Goal: Find specific page/section: Find specific page/section

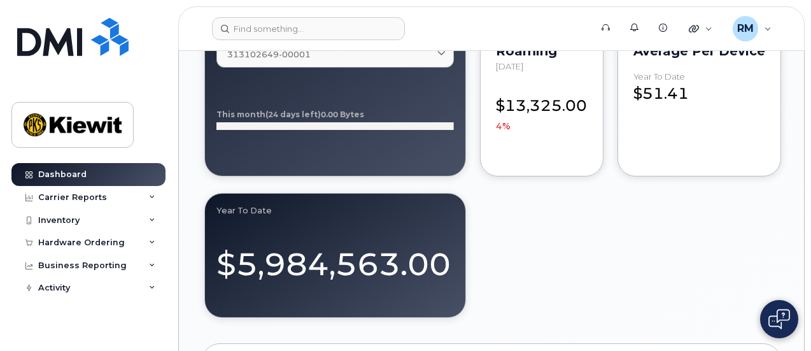
scroll to position [1400, 0]
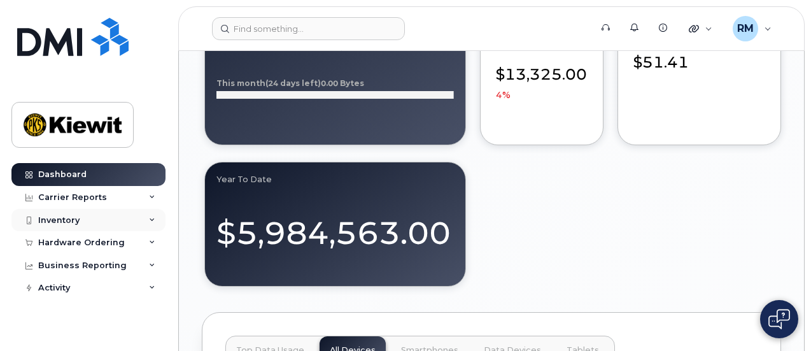
click at [69, 219] on div "Inventory" at bounding box center [58, 220] width 41 height 10
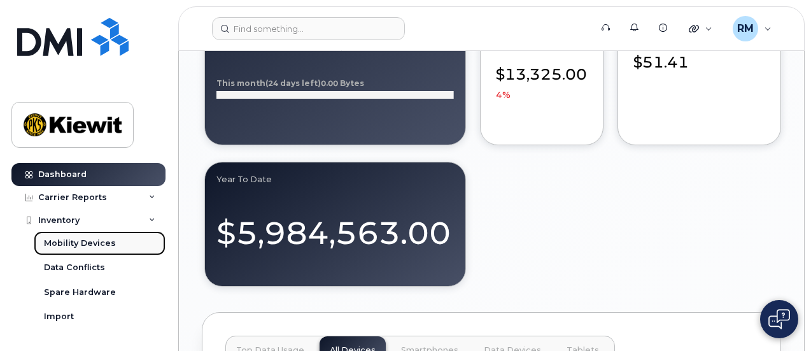
click at [90, 242] on div "Mobility Devices" at bounding box center [80, 242] width 72 height 11
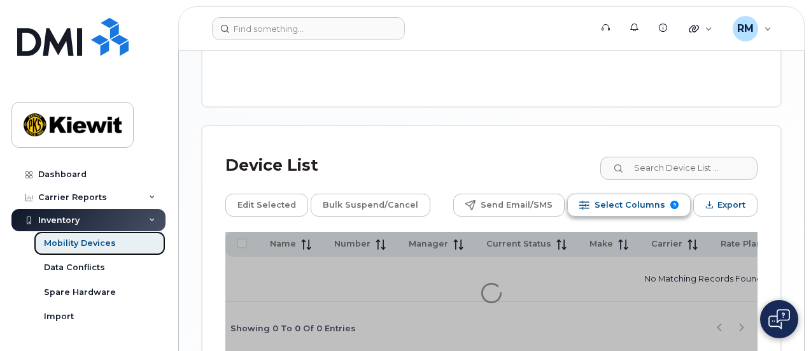
scroll to position [644, 0]
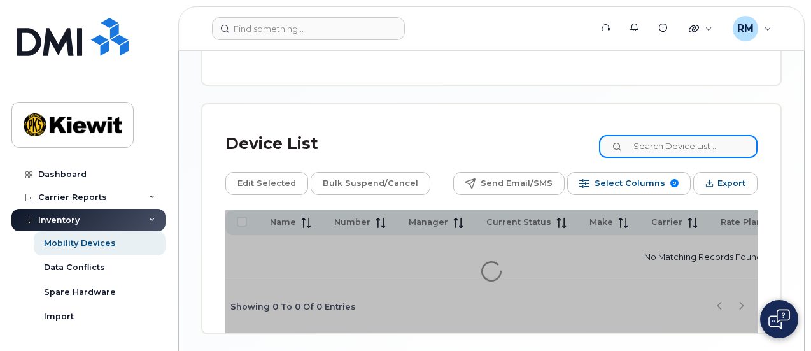
click at [685, 135] on input at bounding box center [678, 146] width 158 height 23
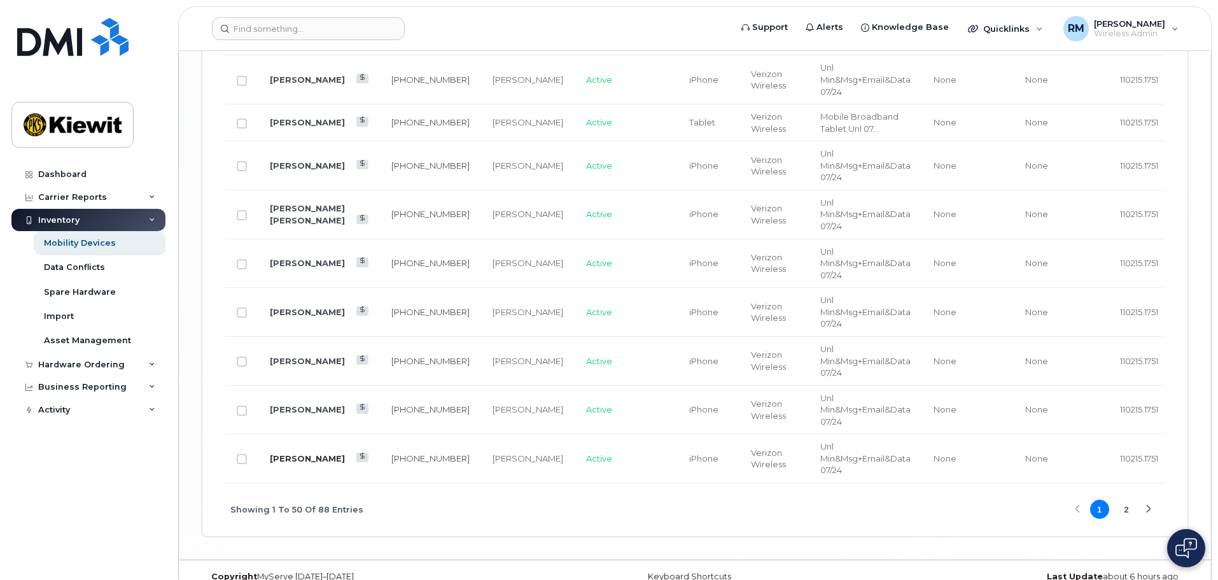
scroll to position [2617, 0]
drag, startPoint x: 1127, startPoint y: 489, endPoint x: 31, endPoint y: 471, distance: 1097.0
click at [810, 350] on button "2" at bounding box center [1126, 505] width 19 height 19
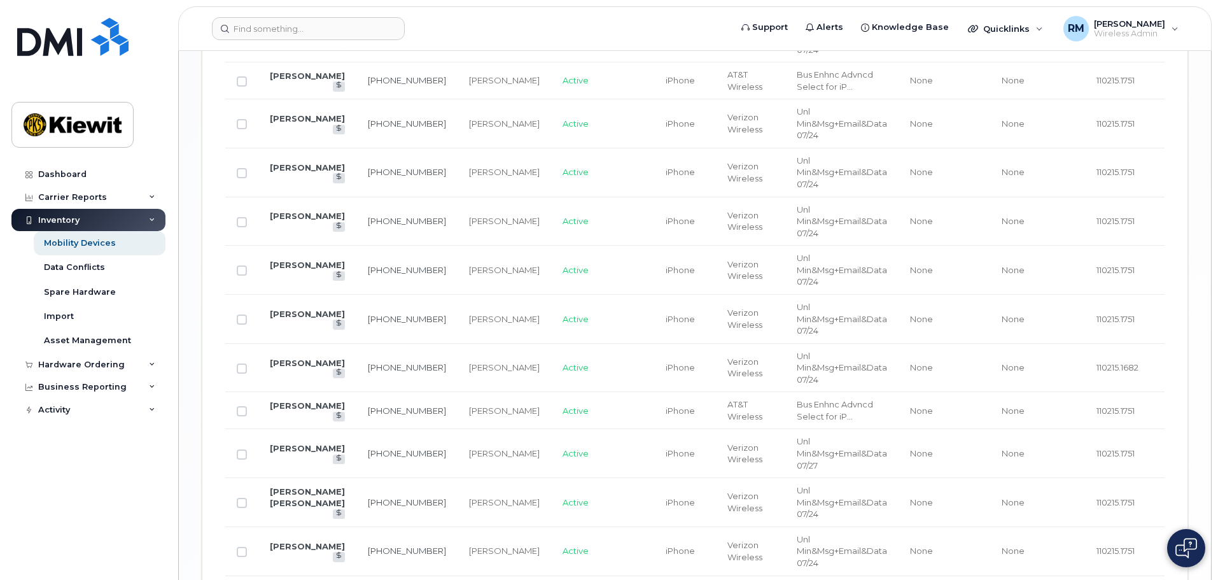
scroll to position [1755, 0]
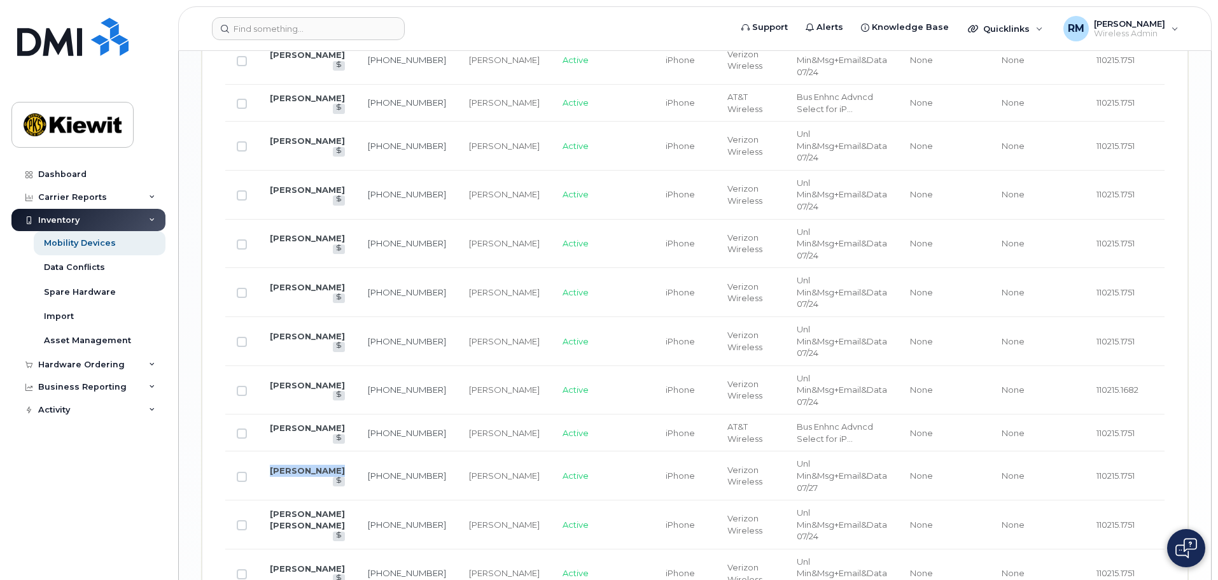
drag, startPoint x: 317, startPoint y: 476, endPoint x: 267, endPoint y: 464, distance: 52.3
click at [267, 350] on td "[PERSON_NAME]" at bounding box center [307, 475] width 98 height 49
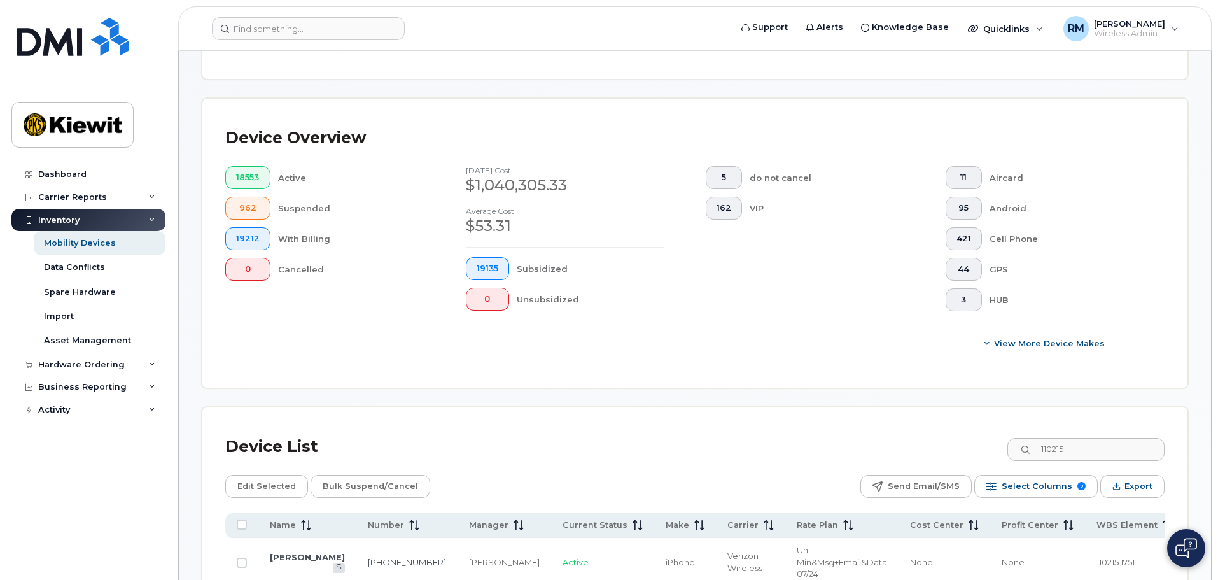
scroll to position [254, 0]
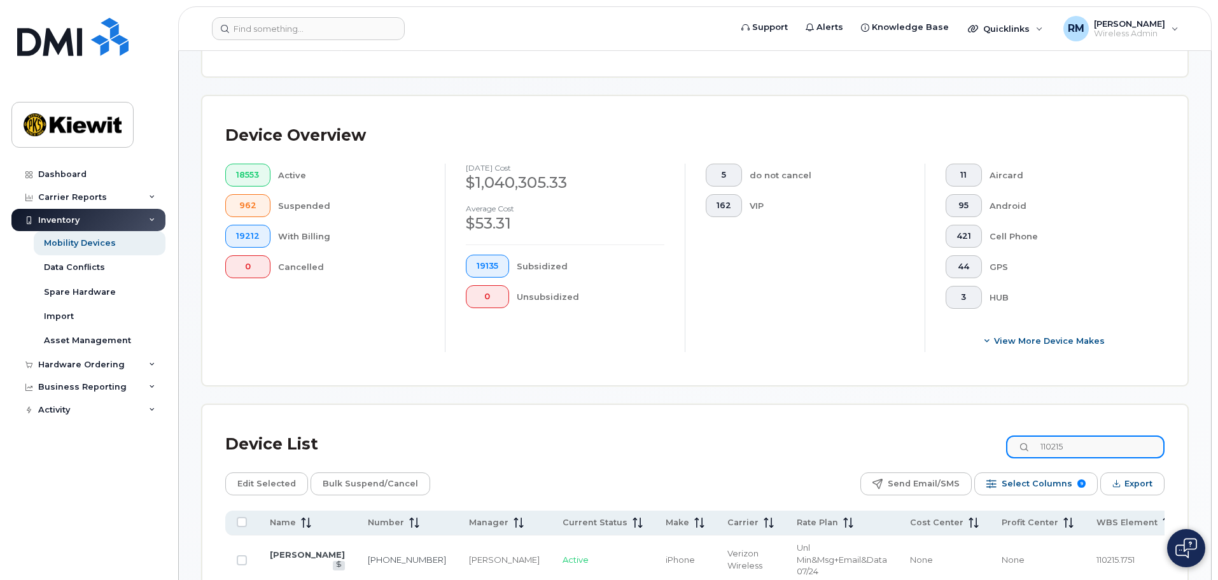
drag, startPoint x: 1079, startPoint y: 431, endPoint x: 994, endPoint y: 433, distance: 85.3
click at [810, 350] on div "Device List 110215" at bounding box center [694, 444] width 939 height 33
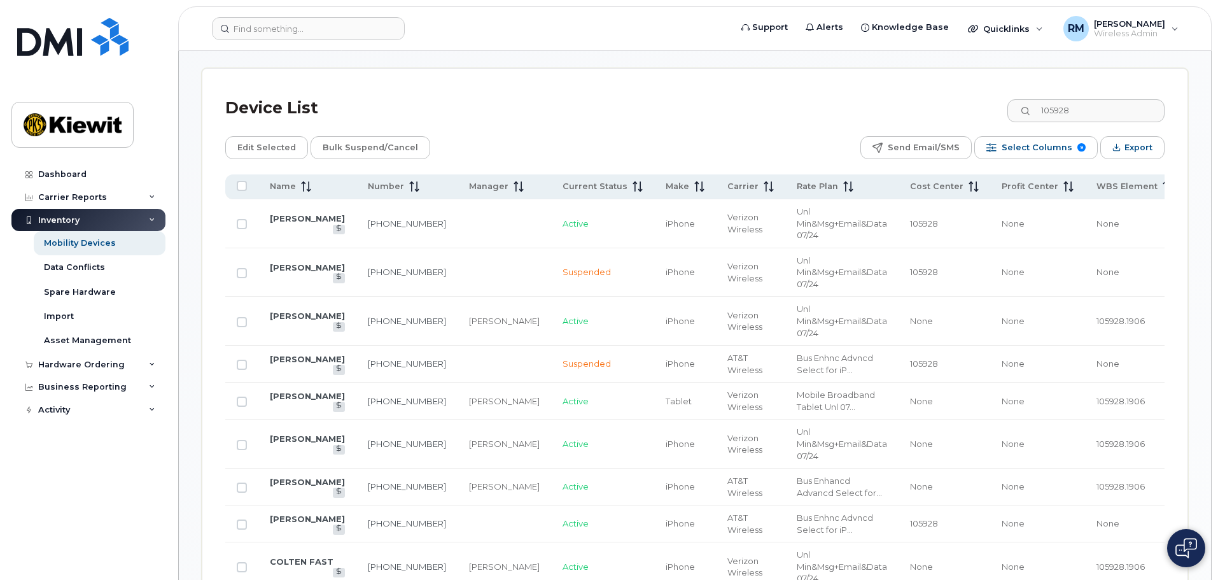
scroll to position [573, 0]
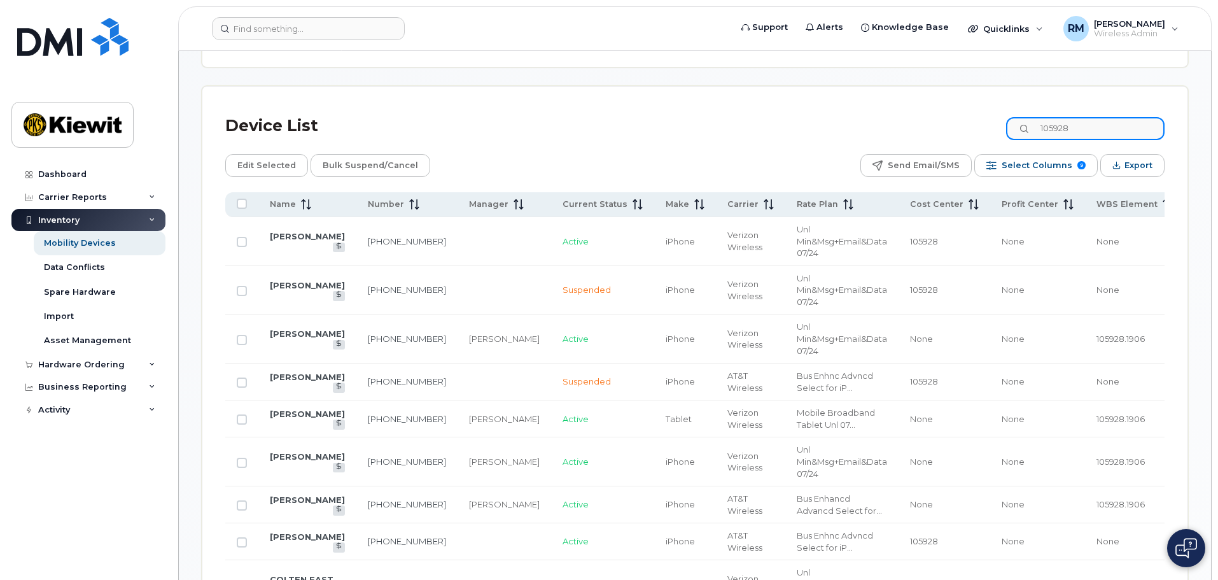
drag, startPoint x: 1096, startPoint y: 118, endPoint x: 967, endPoint y: 112, distance: 129.3
click at [810, 112] on div "Device List 105928" at bounding box center [694, 125] width 939 height 33
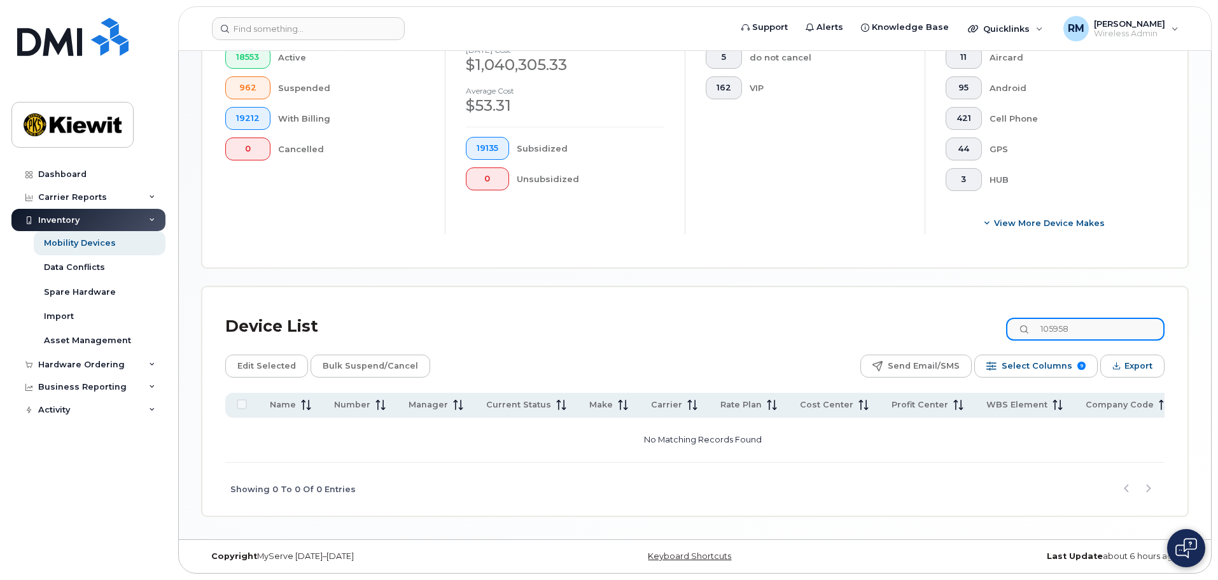
scroll to position [361, 0]
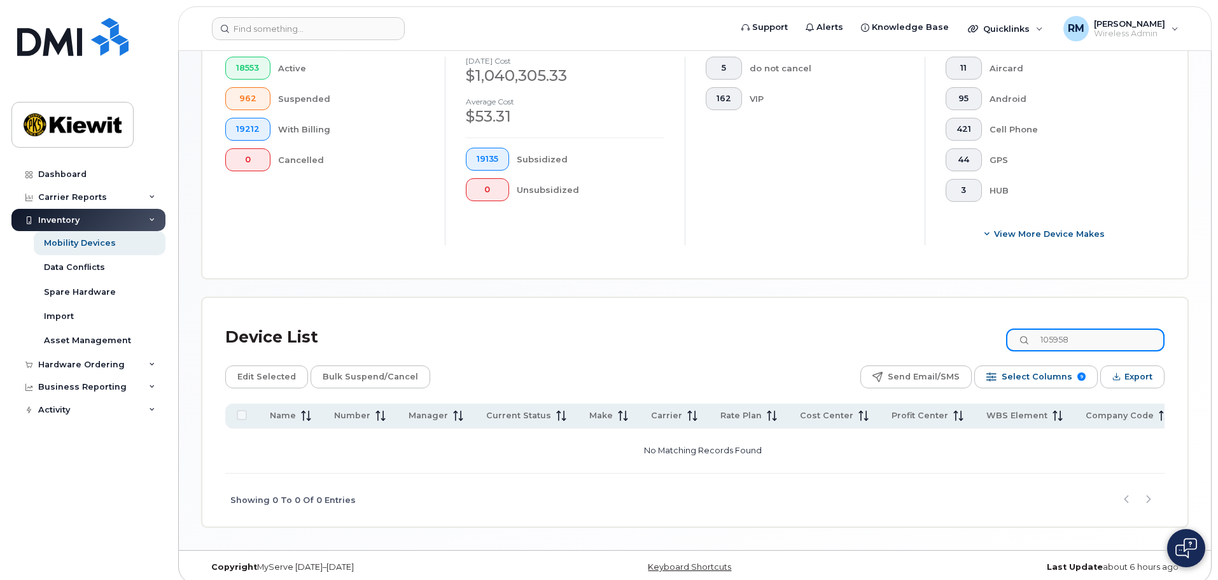
drag, startPoint x: 1097, startPoint y: 328, endPoint x: 980, endPoint y: 314, distance: 117.3
click at [810, 321] on div "Device List 105958" at bounding box center [694, 337] width 939 height 33
type input "105408"
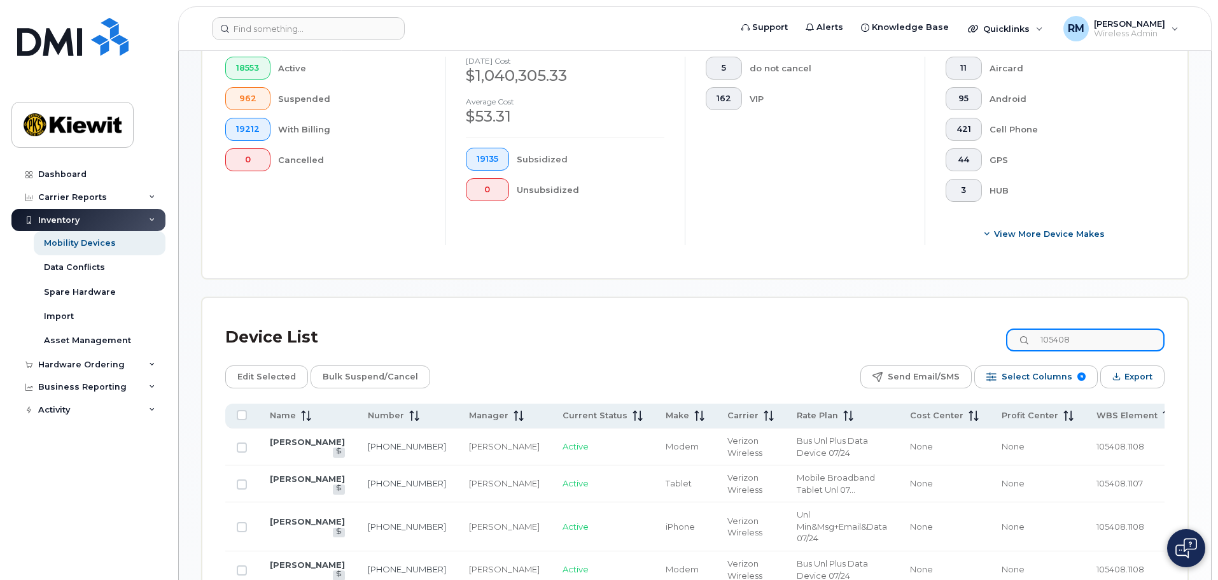
scroll to position [573, 0]
